Goal: Transaction & Acquisition: Purchase product/service

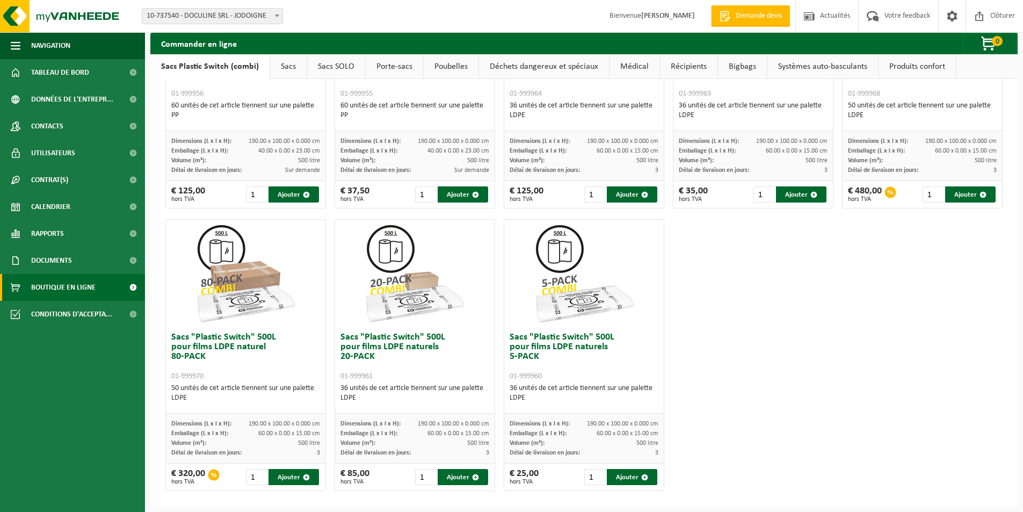
scroll to position [452, 0]
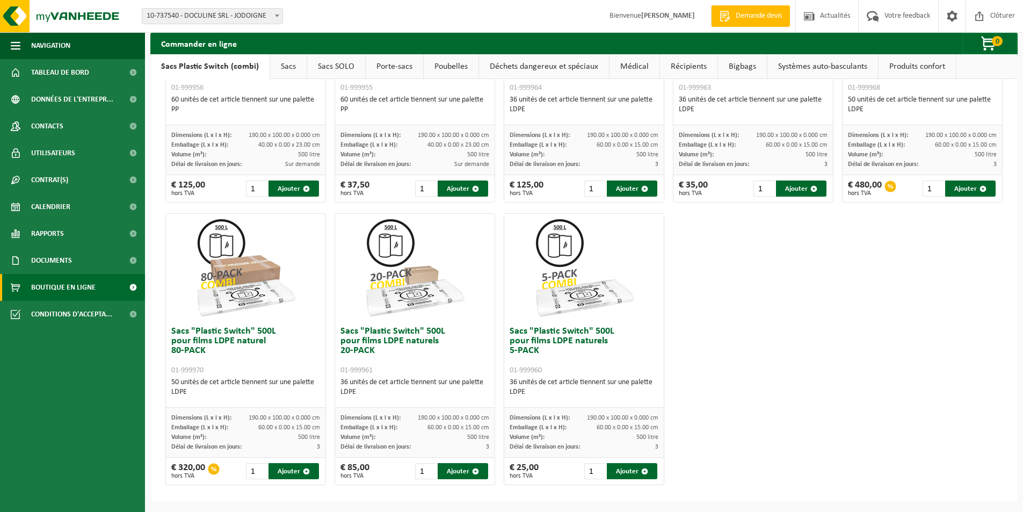
click at [390, 240] on img at bounding box center [414, 267] width 107 height 107
click at [468, 469] on button "Ajouter" at bounding box center [463, 471] width 50 height 16
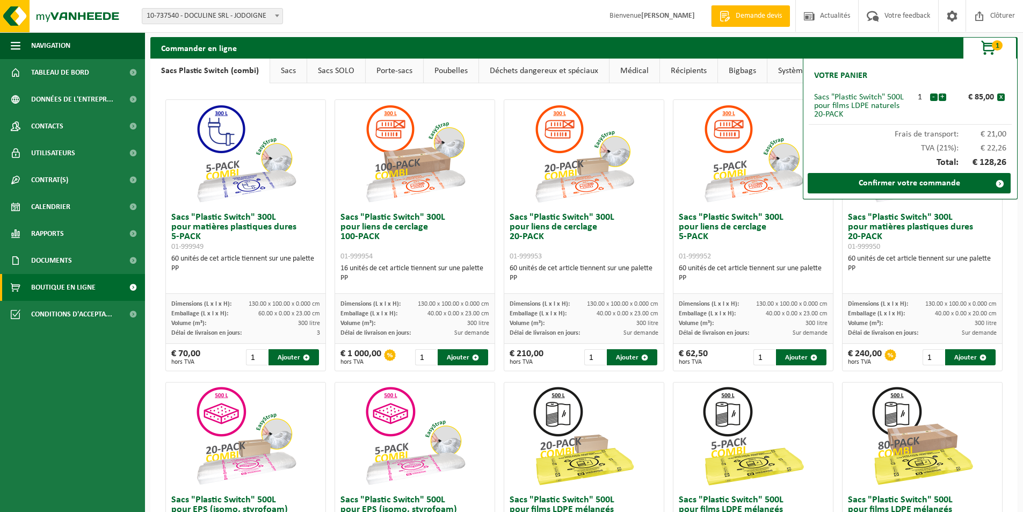
scroll to position [0, 0]
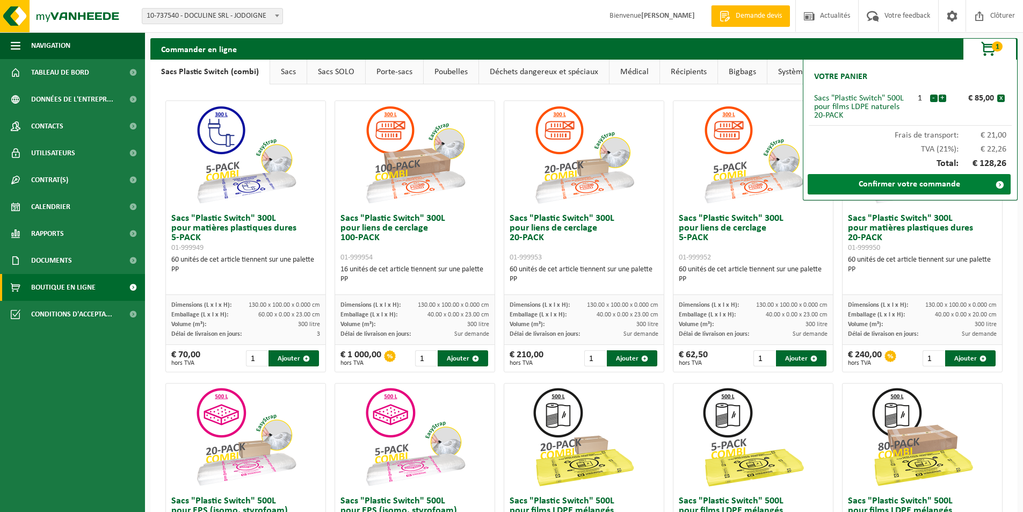
click at [910, 182] on link "Confirmer votre commande" at bounding box center [909, 184] width 203 height 20
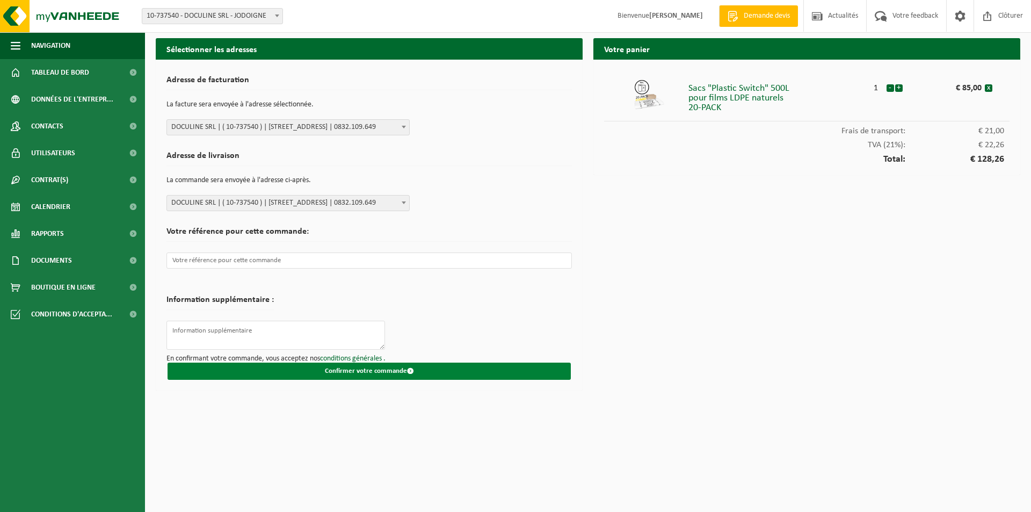
click at [441, 367] on button "Confirmer votre commande" at bounding box center [369, 370] width 403 height 17
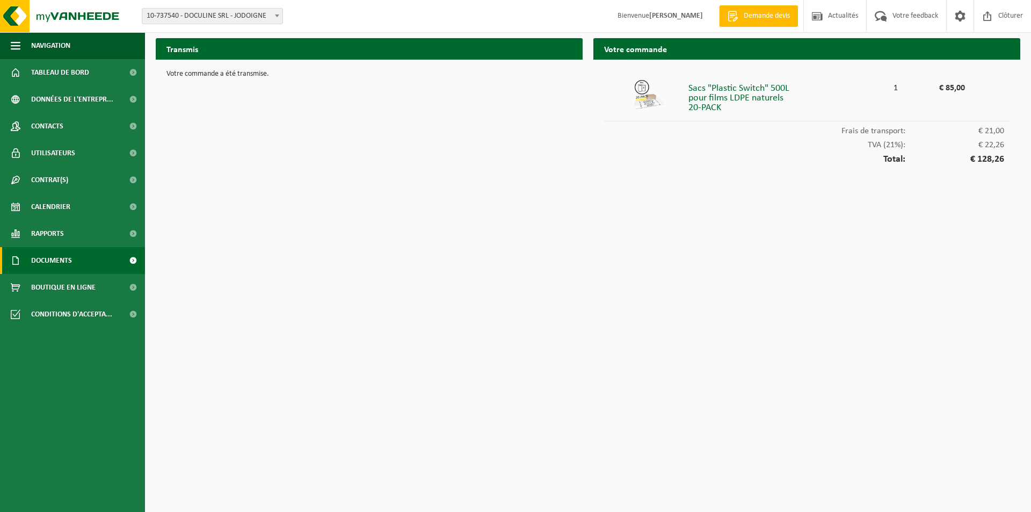
click at [56, 255] on span "Documents" at bounding box center [51, 260] width 41 height 27
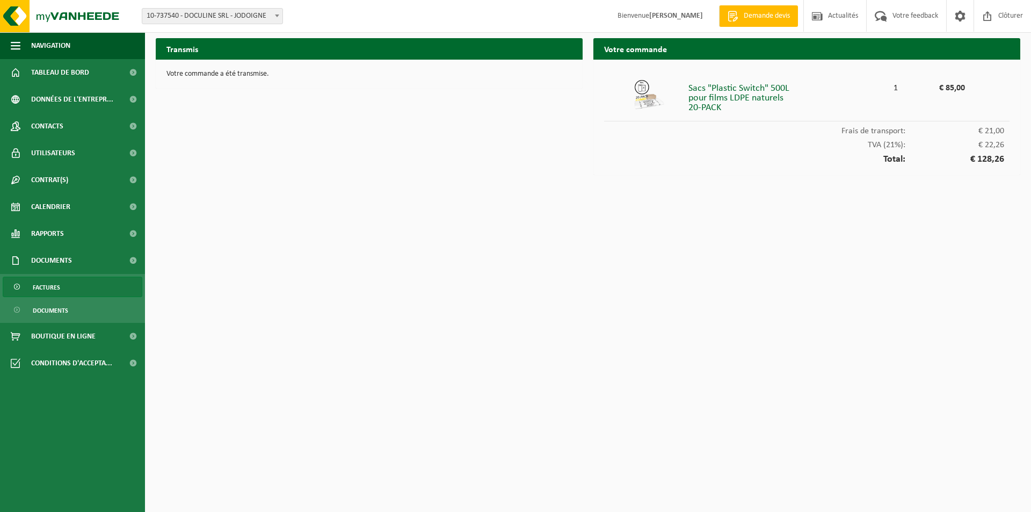
click at [51, 282] on span "Factures" at bounding box center [46, 287] width 27 height 20
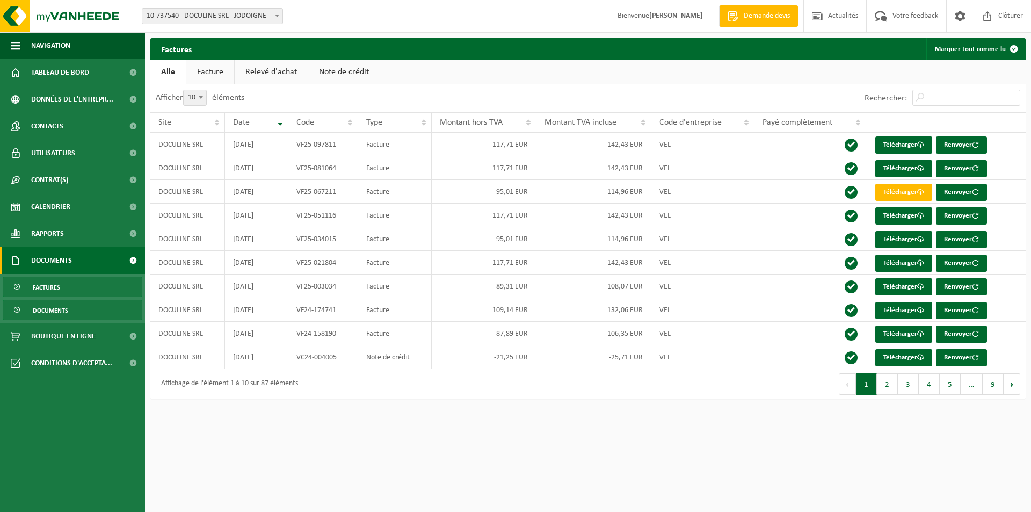
click at [56, 309] on span "Documents" at bounding box center [50, 310] width 35 height 20
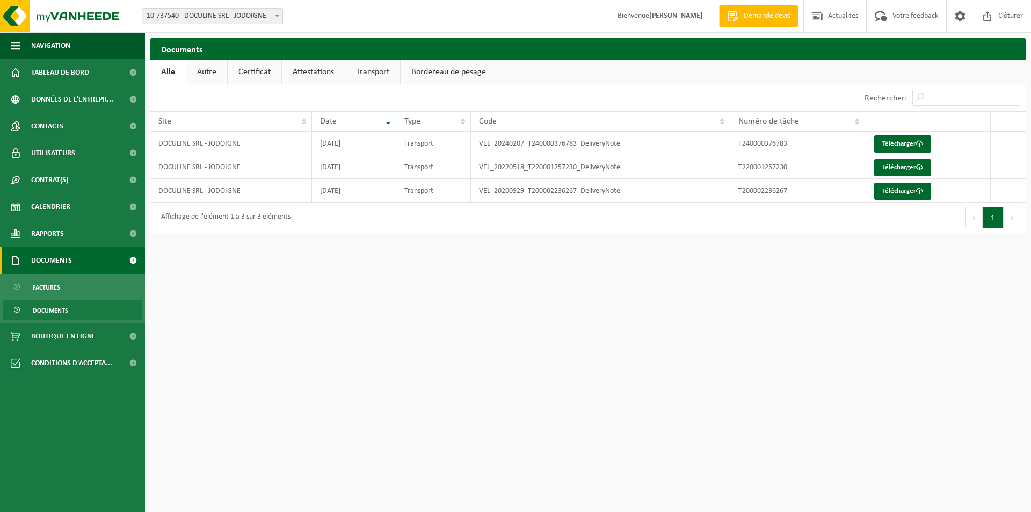
click at [47, 264] on span "Documents" at bounding box center [51, 260] width 41 height 27
